Goal: Information Seeking & Learning: Learn about a topic

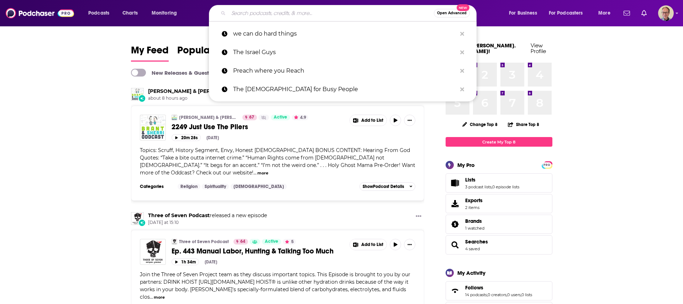
click at [258, 12] on input "Search podcasts, credits, & more..." at bounding box center [330, 12] width 205 height 11
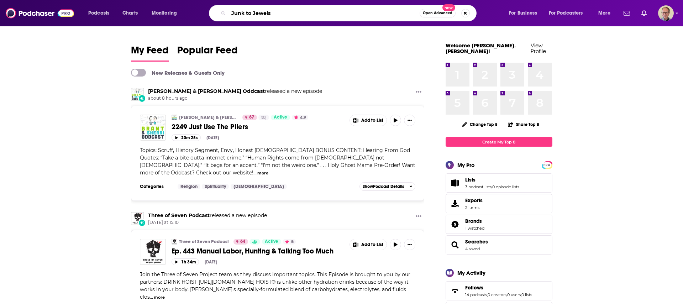
type input "Junk to Jewels"
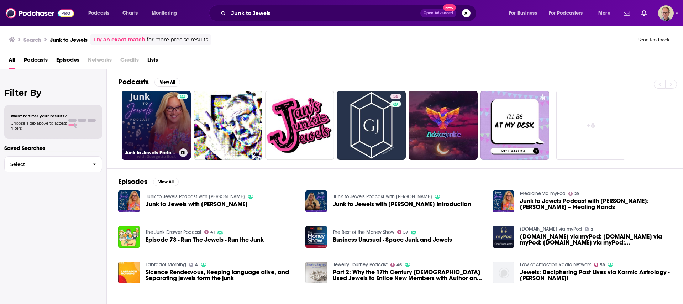
click at [151, 119] on link "Junk to Jewels Podcast with [PERSON_NAME]" at bounding box center [156, 125] width 69 height 69
